Goal: Transaction & Acquisition: Purchase product/service

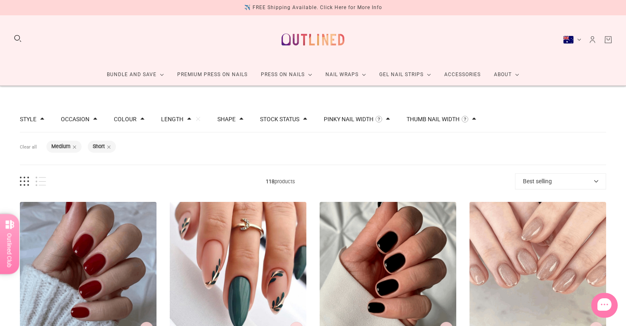
click at [530, 182] on button "Best selling" at bounding box center [560, 182] width 91 height 16
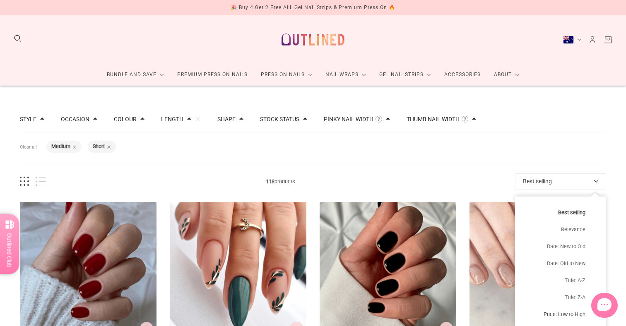
click at [562, 318] on button "Price: Low to High" at bounding box center [560, 314] width 91 height 17
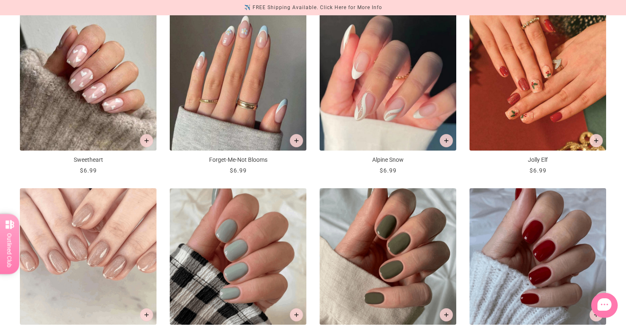
scroll to position [717, 0]
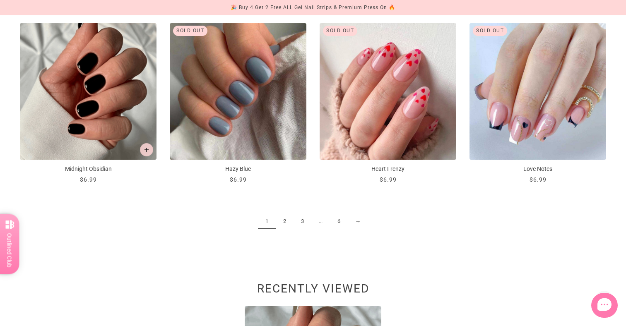
click at [289, 223] on link "2" at bounding box center [285, 221] width 18 height 15
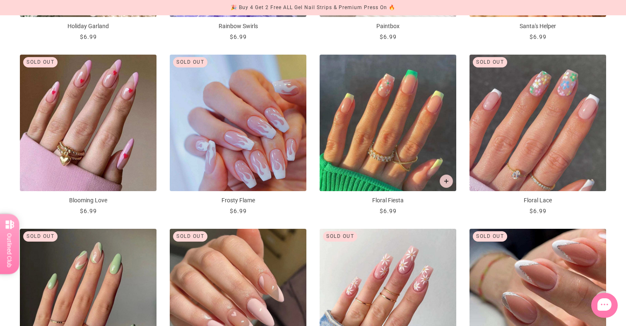
scroll to position [846, 0]
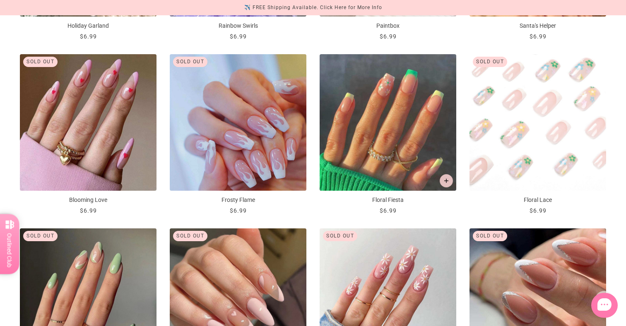
click at [545, 124] on img "Floral Lace" at bounding box center [538, 122] width 137 height 137
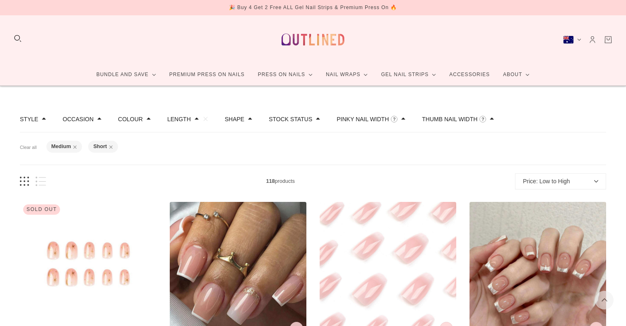
scroll to position [846, 0]
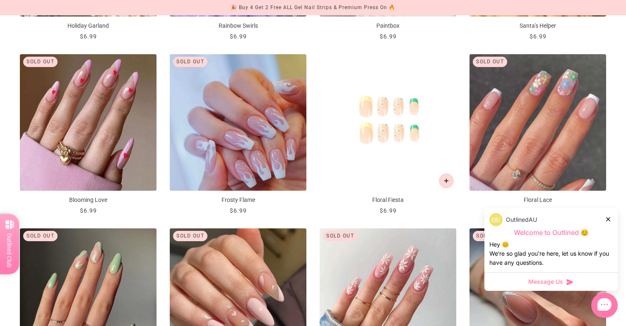
click at [447, 182] on icon "Add to cart" at bounding box center [447, 181] width 5 height 5
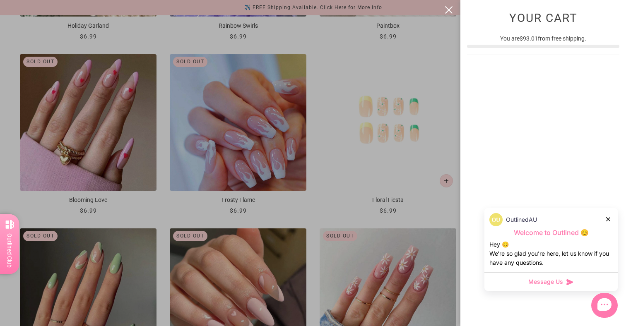
scroll to position [0, 0]
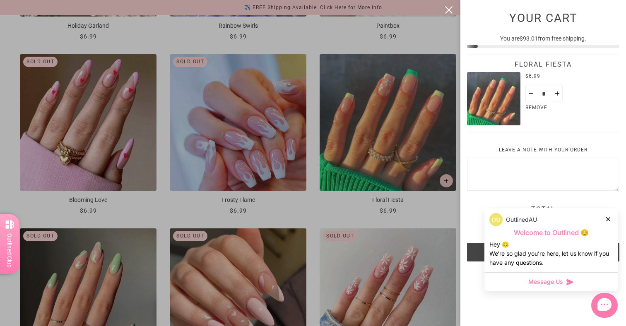
click at [610, 218] on icon at bounding box center [609, 220] width 4 height 4
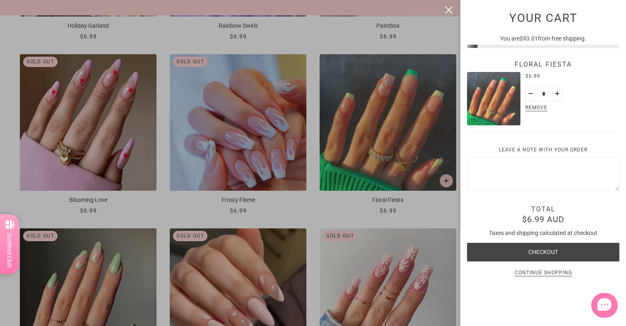
click at [346, 116] on div at bounding box center [313, 163] width 626 height 326
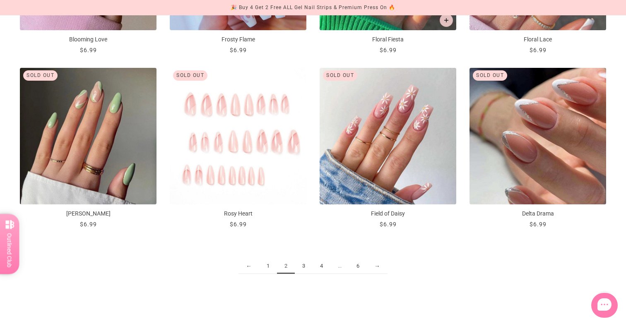
scroll to position [1018, 0]
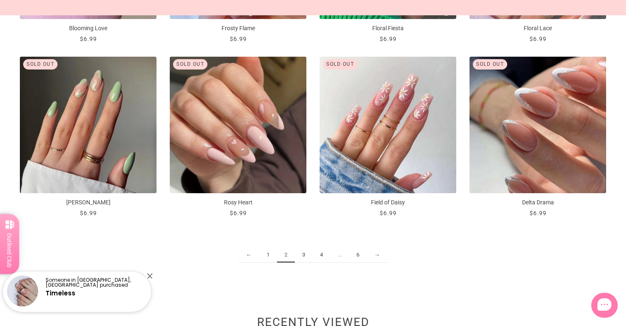
click at [305, 259] on link "3" at bounding box center [304, 255] width 18 height 15
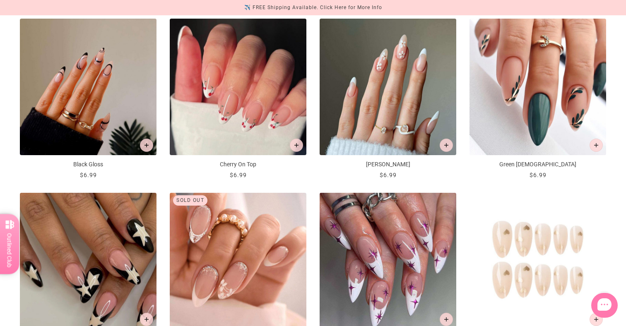
scroll to position [488, 0]
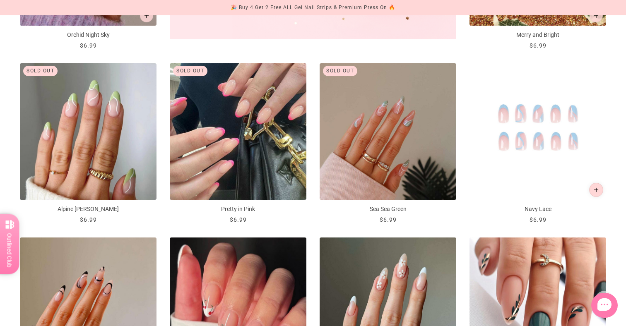
click at [597, 187] on button "Add to cart" at bounding box center [597, 190] width 14 height 14
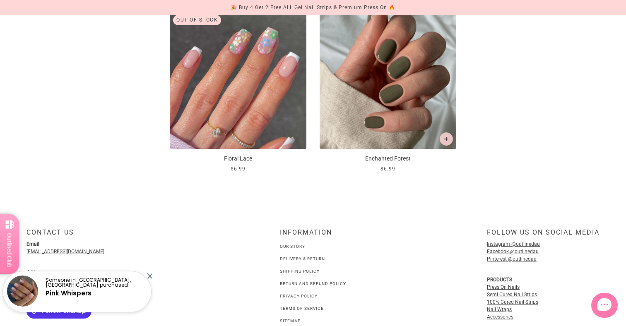
scroll to position [0, 0]
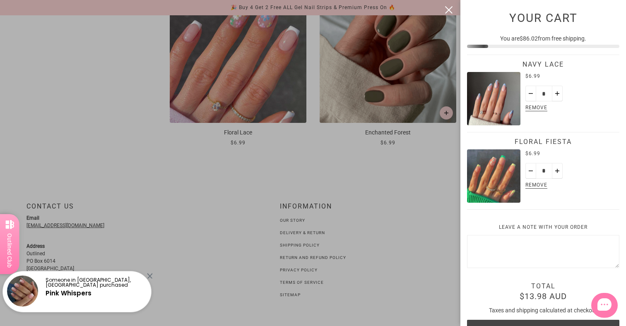
click at [421, 183] on div at bounding box center [313, 163] width 626 height 326
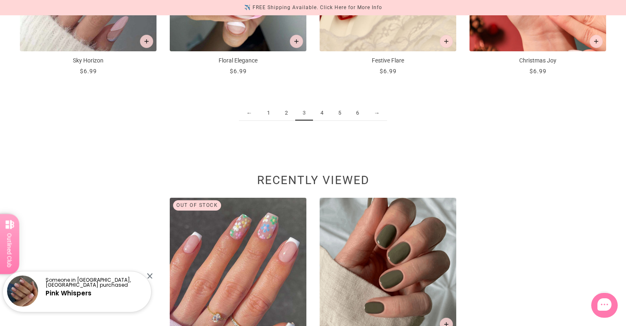
click at [322, 113] on link "4" at bounding box center [322, 113] width 18 height 15
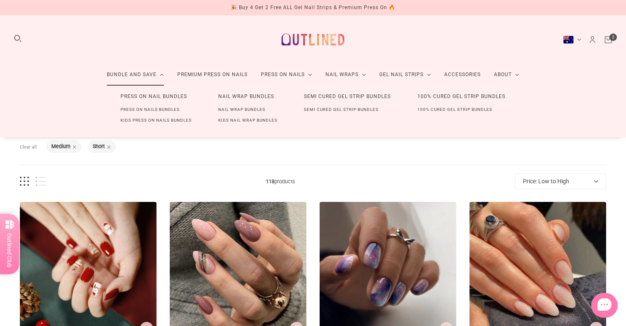
click at [138, 98] on link "Press On Nail Bundles" at bounding box center [153, 96] width 93 height 15
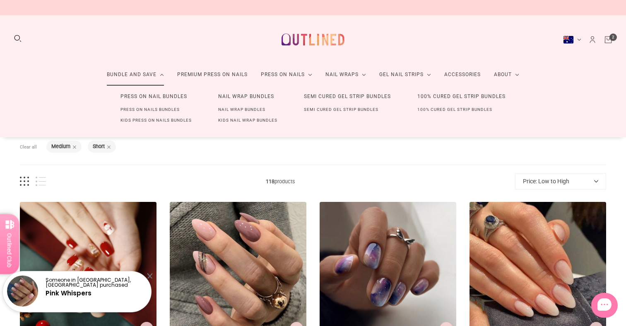
click at [138, 97] on link "Press On Nail Bundles" at bounding box center [153, 96] width 93 height 15
click at [155, 99] on link "Press On Nail Bundles" at bounding box center [153, 96] width 93 height 15
click at [150, 111] on link "Press On Nails Bundles" at bounding box center [150, 109] width 86 height 11
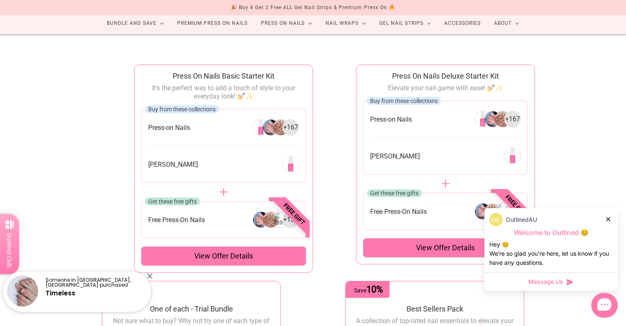
scroll to position [41, 0]
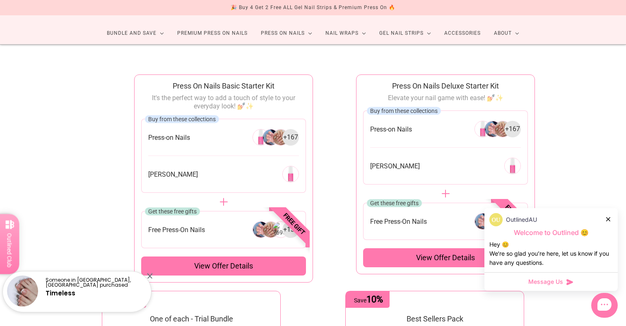
click at [287, 268] on div "View offer details" at bounding box center [223, 266] width 165 height 19
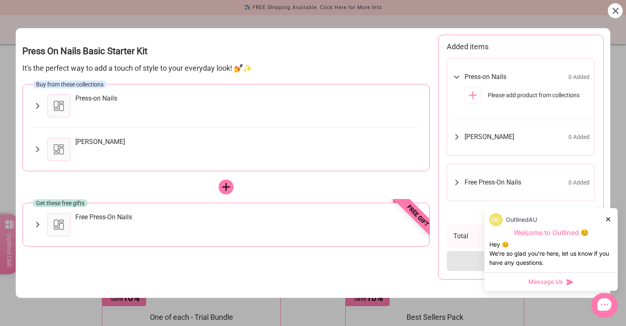
click at [131, 114] on div "Press-on Nails" at bounding box center [247, 105] width 344 height 23
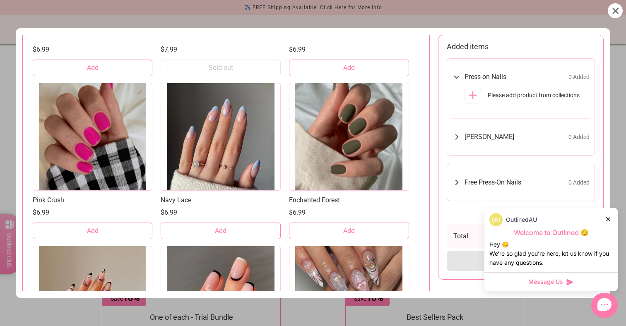
scroll to position [1431, 0]
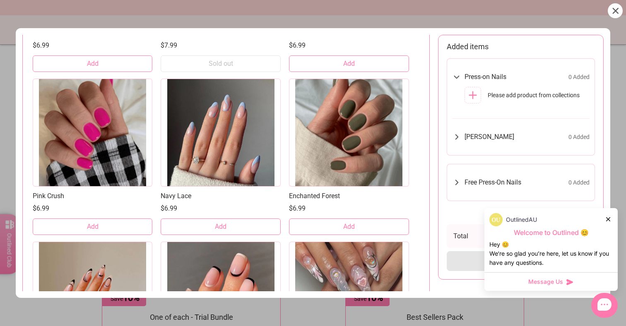
click at [201, 230] on button "Add" at bounding box center [221, 227] width 120 height 17
click at [472, 139] on span "[PERSON_NAME]" at bounding box center [490, 137] width 50 height 8
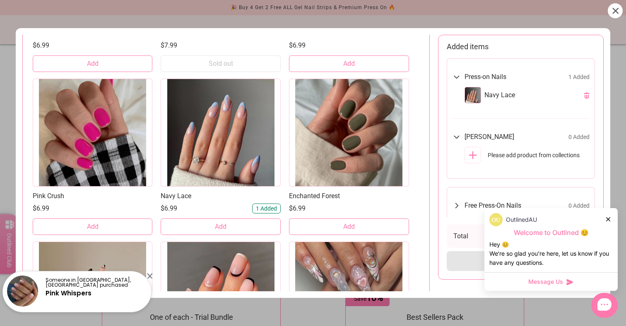
click at [474, 153] on icon at bounding box center [473, 155] width 10 height 10
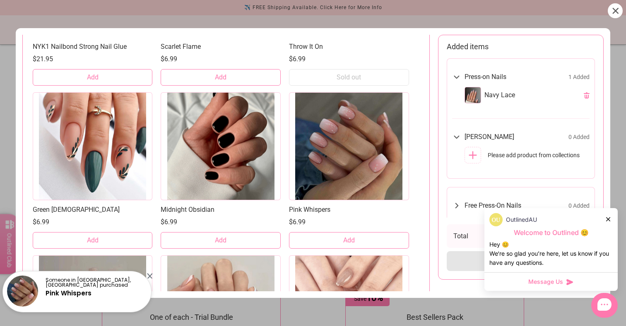
scroll to position [0, 0]
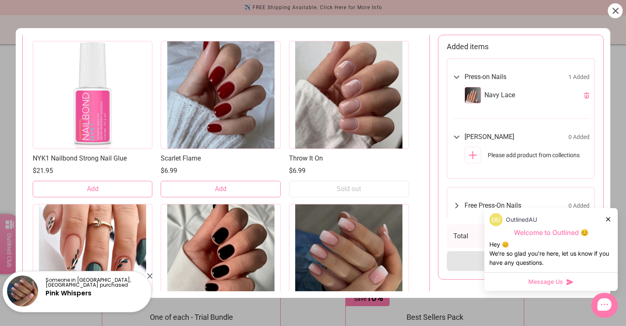
click at [104, 188] on button "Add" at bounding box center [93, 189] width 120 height 17
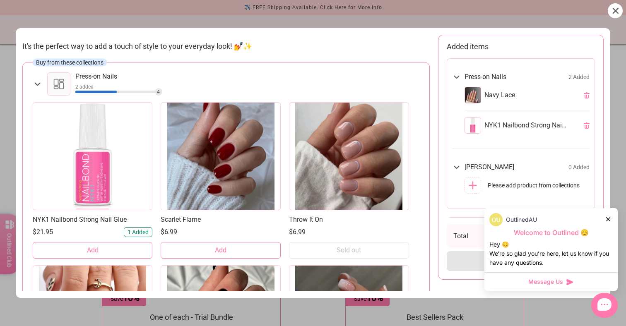
scroll to position [17, 0]
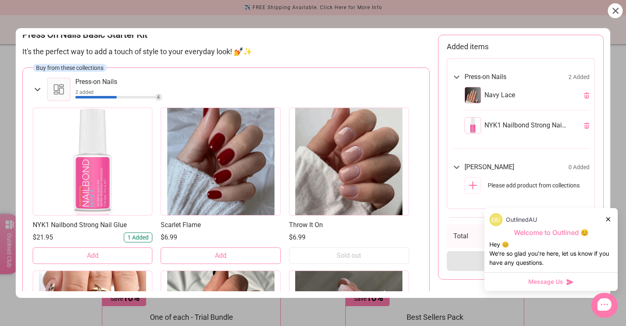
click at [37, 90] on icon at bounding box center [37, 89] width 6 height 3
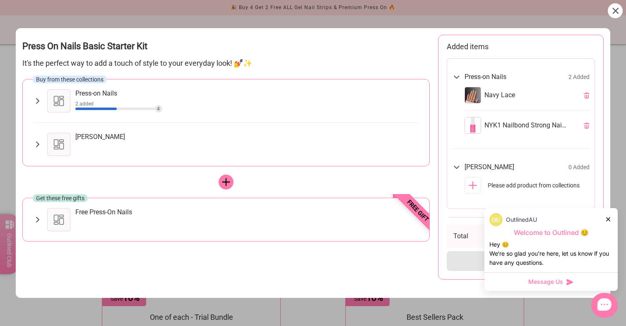
click at [126, 111] on div "4" at bounding box center [247, 108] width 344 height 7
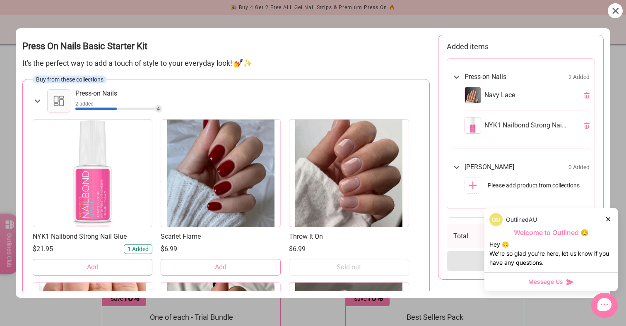
scroll to position [17, 0]
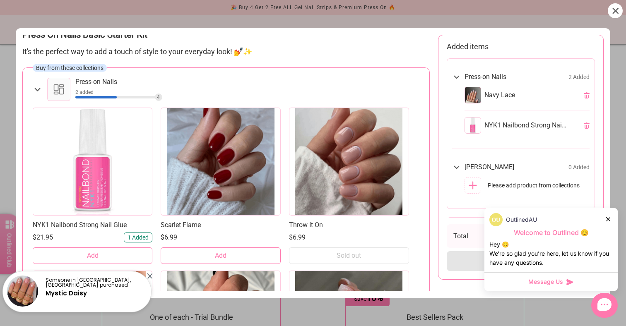
click at [587, 128] on div "NYK1 Nailbond Strong Nail Glue" at bounding box center [527, 126] width 125 height 30
click at [587, 126] on icon at bounding box center [587, 126] width 6 height 6
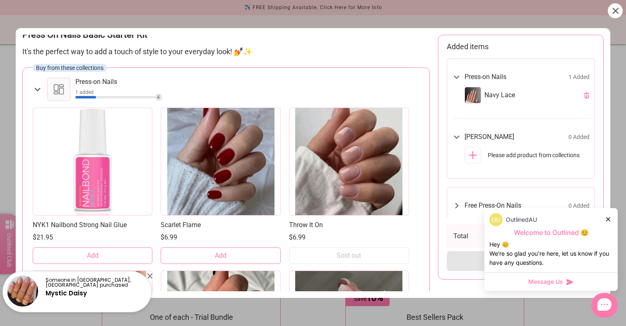
click at [39, 88] on icon at bounding box center [37, 90] width 10 height 10
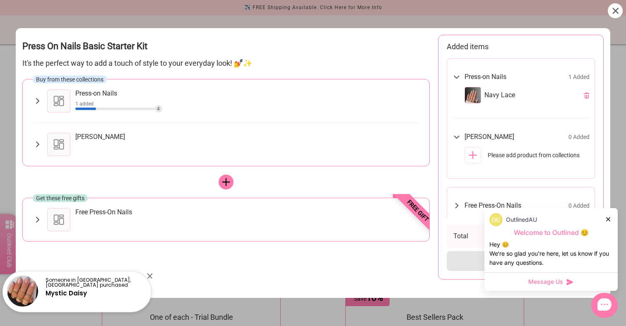
scroll to position [5, 0]
click at [93, 143] on div "[PERSON_NAME]" at bounding box center [247, 144] width 344 height 23
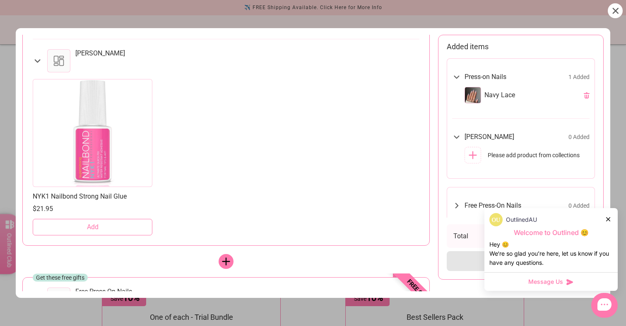
click at [98, 225] on button "Add" at bounding box center [93, 227] width 120 height 17
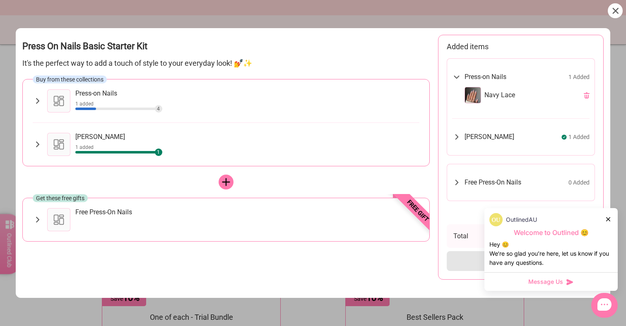
click at [50, 101] on div at bounding box center [58, 100] width 23 height 23
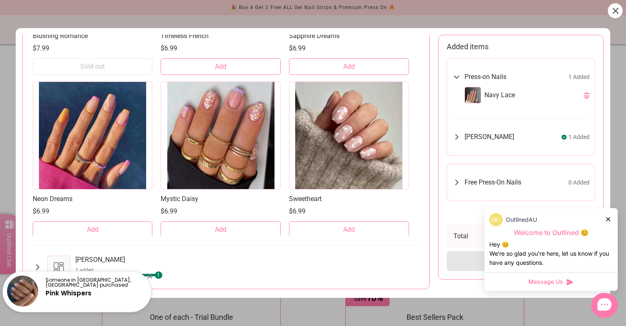
scroll to position [2329, 0]
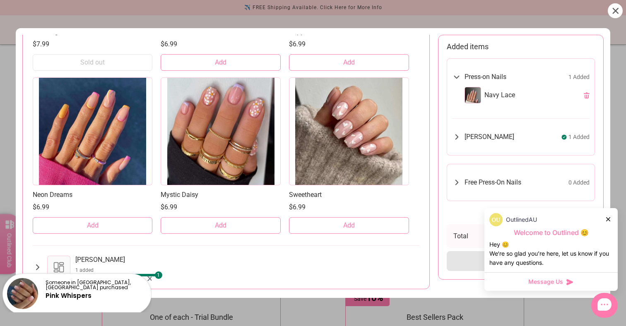
click at [241, 226] on button "Add" at bounding box center [221, 226] width 120 height 17
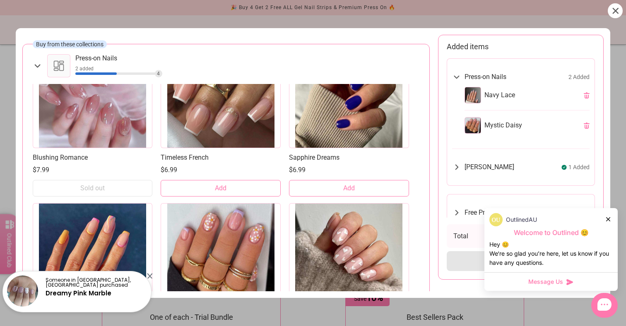
scroll to position [0, 0]
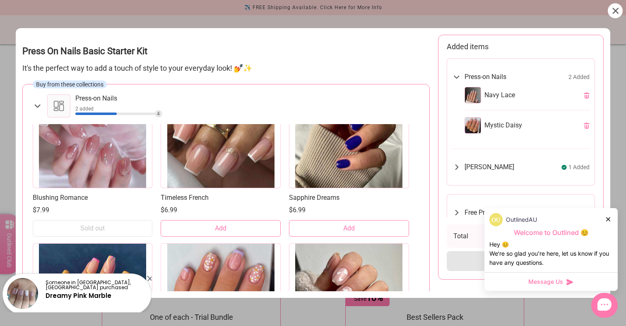
click at [159, 115] on div "4" at bounding box center [158, 113] width 7 height 7
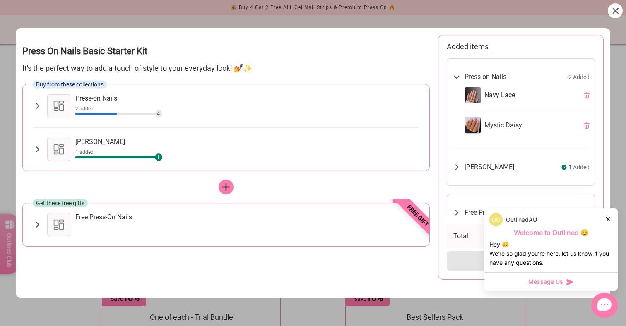
click at [608, 219] on icon at bounding box center [609, 220] width 4 height 4
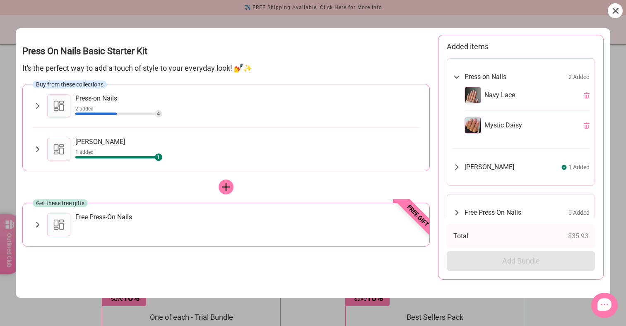
click at [250, 218] on div "Free Press-On Nails" at bounding box center [247, 217] width 344 height 8
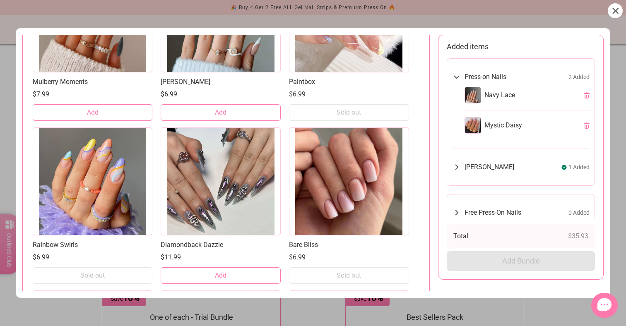
scroll to position [3336, 0]
